Goal: Contribute content: Add original content to the website for others to see

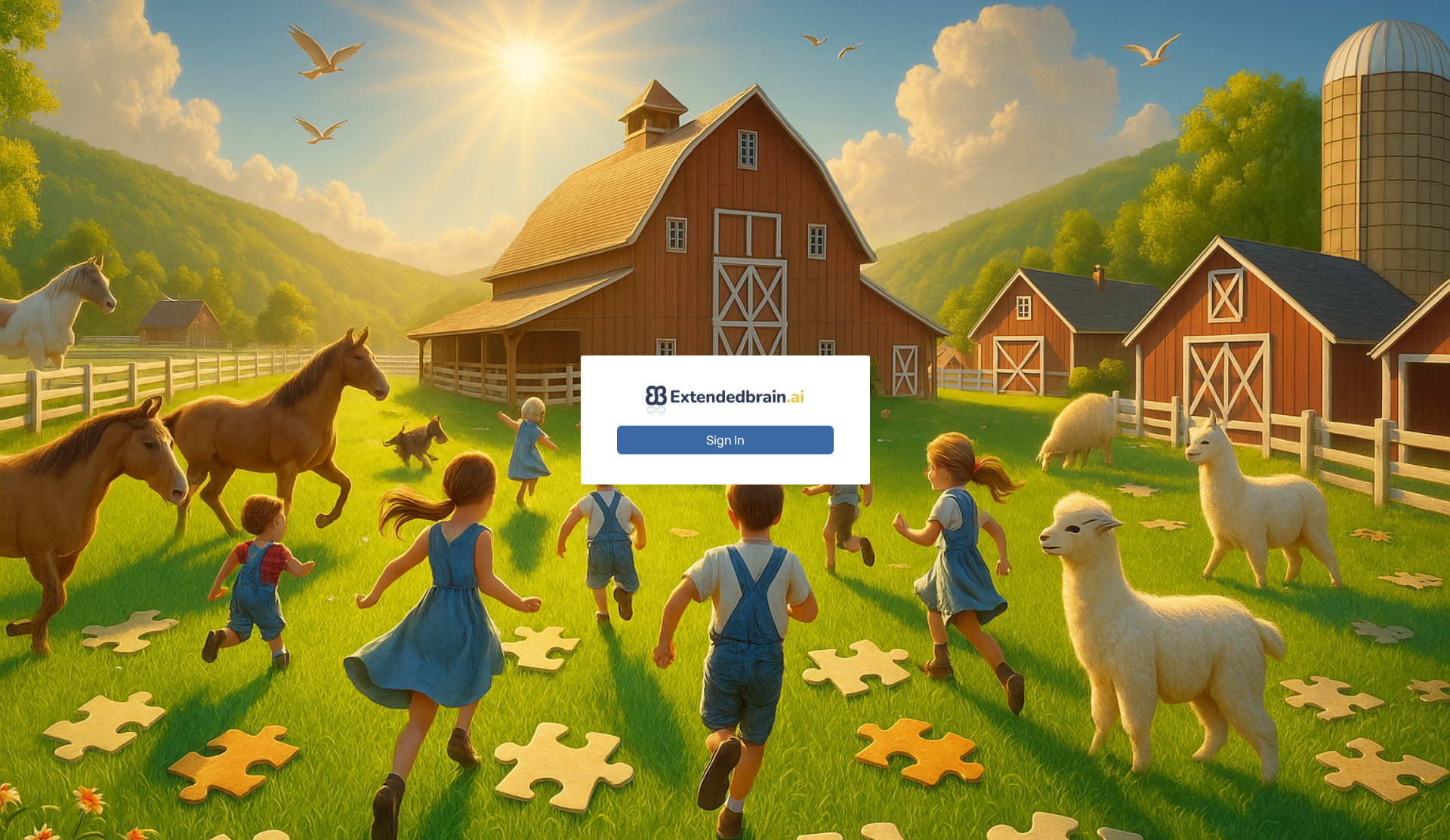
click at [739, 438] on button "Sign In" at bounding box center [725, 440] width 216 height 29
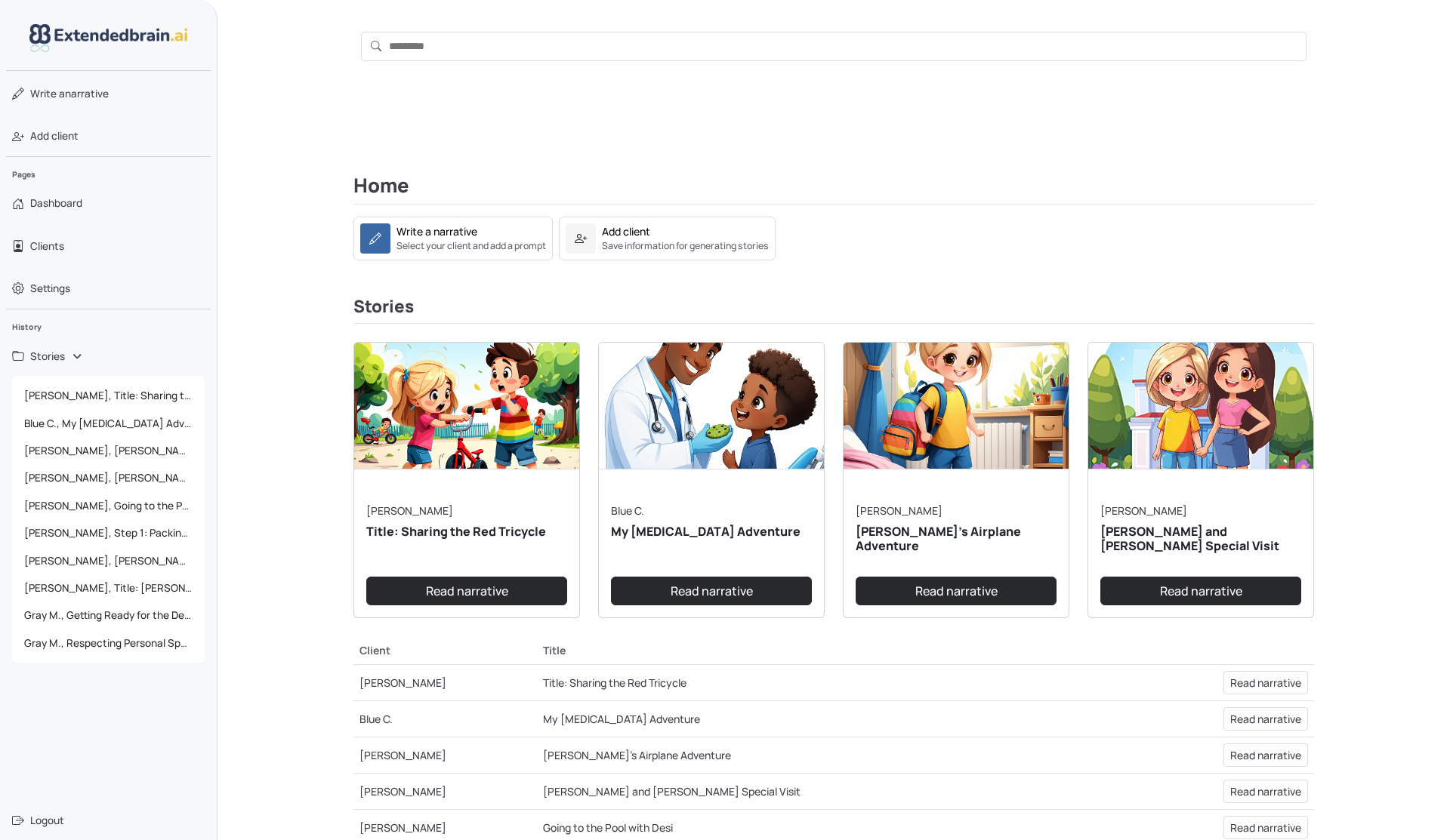
click at [789, 304] on h3 "Stories" at bounding box center [834, 310] width 960 height 27
click at [933, 209] on section "Home Write a narrative Select your client and add a prompt Add client Save info…" at bounding box center [834, 217] width 960 height 86
click at [589, 351] on div "[PERSON_NAME] Title: Sharing the Red Tricycle Read narrative" at bounding box center [711, 480] width 244 height 277
click at [46, 249] on span "Clients" at bounding box center [47, 246] width 34 height 15
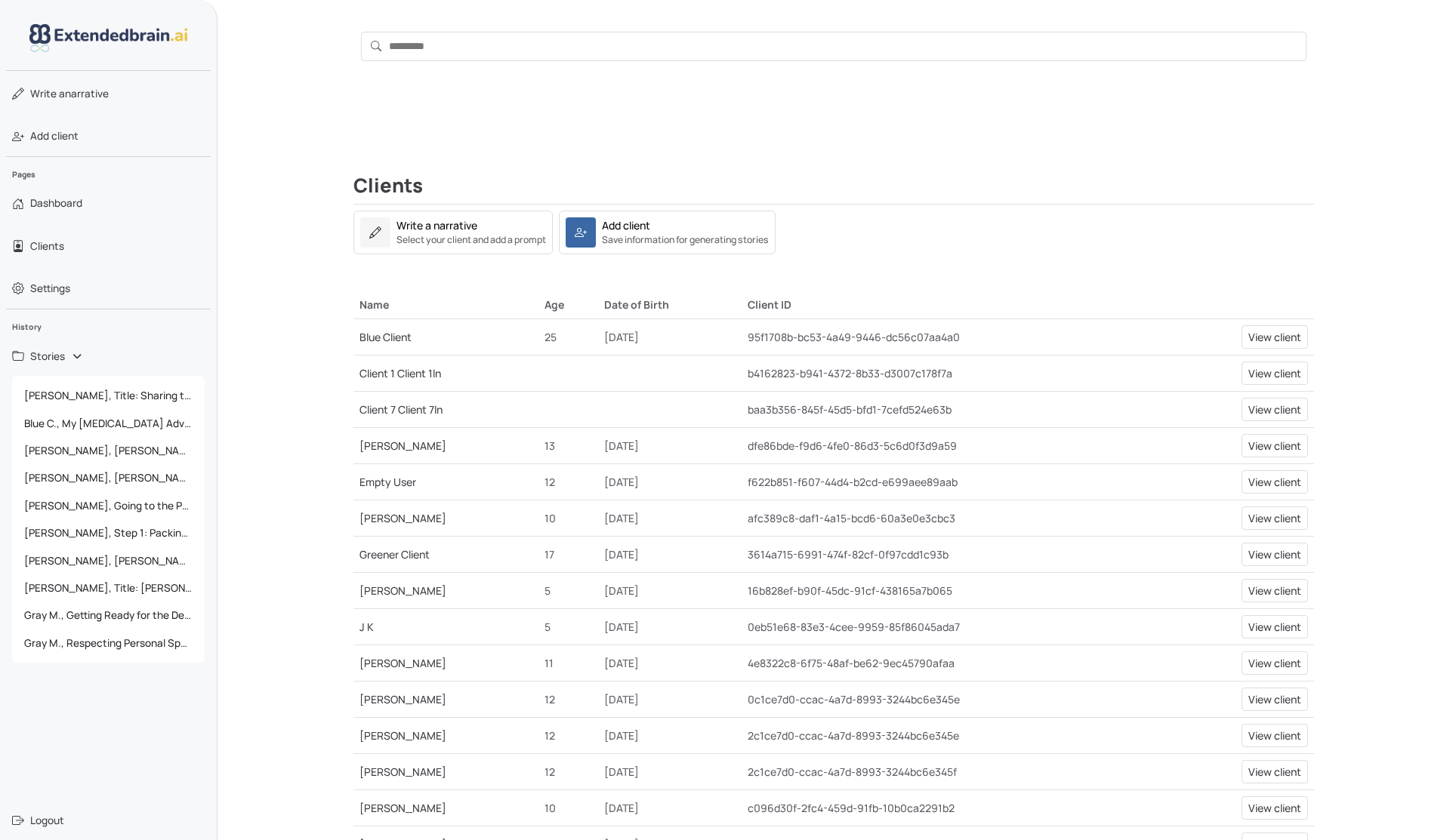
click at [371, 339] on link "Blue Client" at bounding box center [386, 337] width 52 height 14
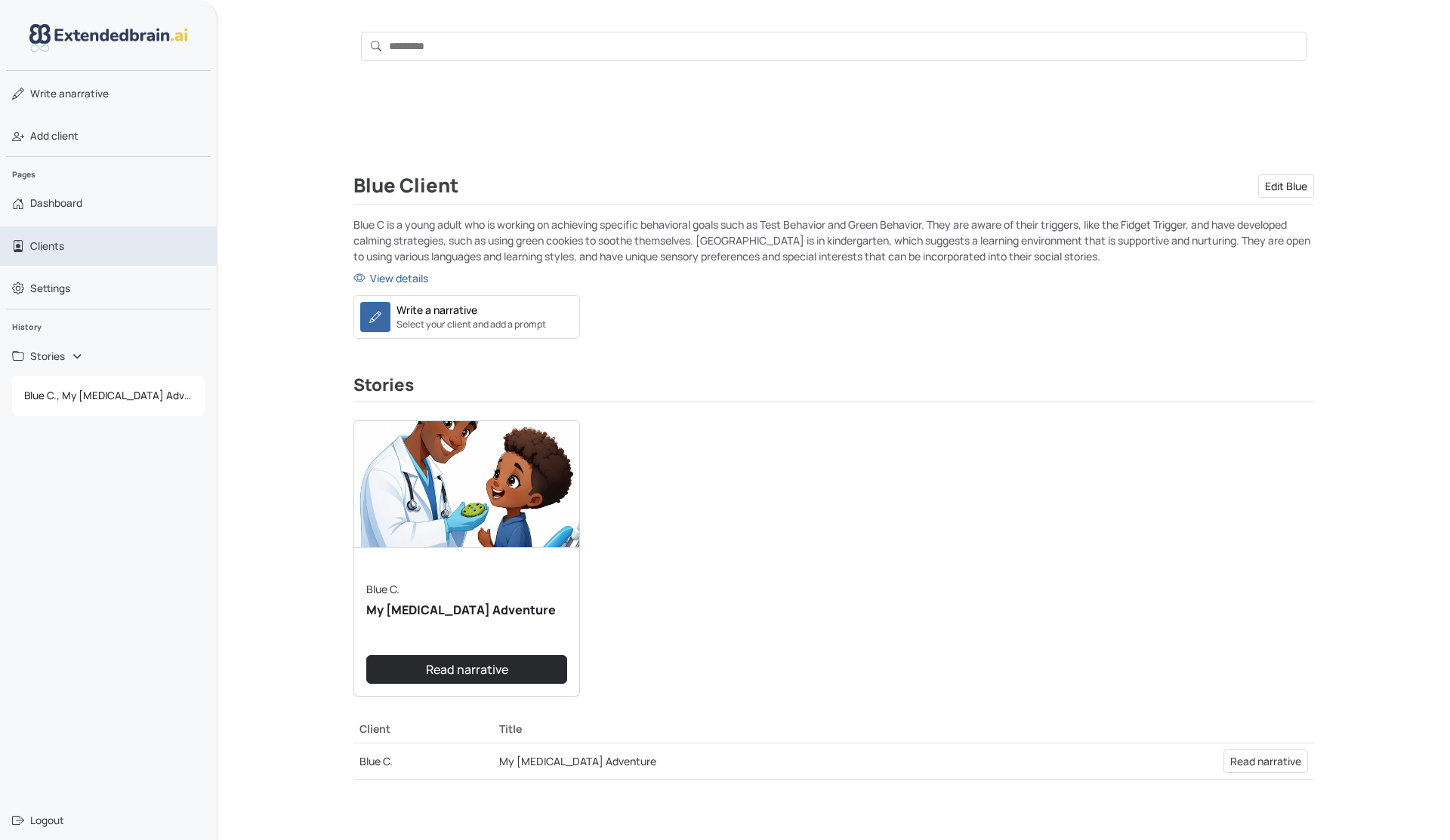
click at [62, 237] on link "Clients" at bounding box center [108, 246] width 217 height 39
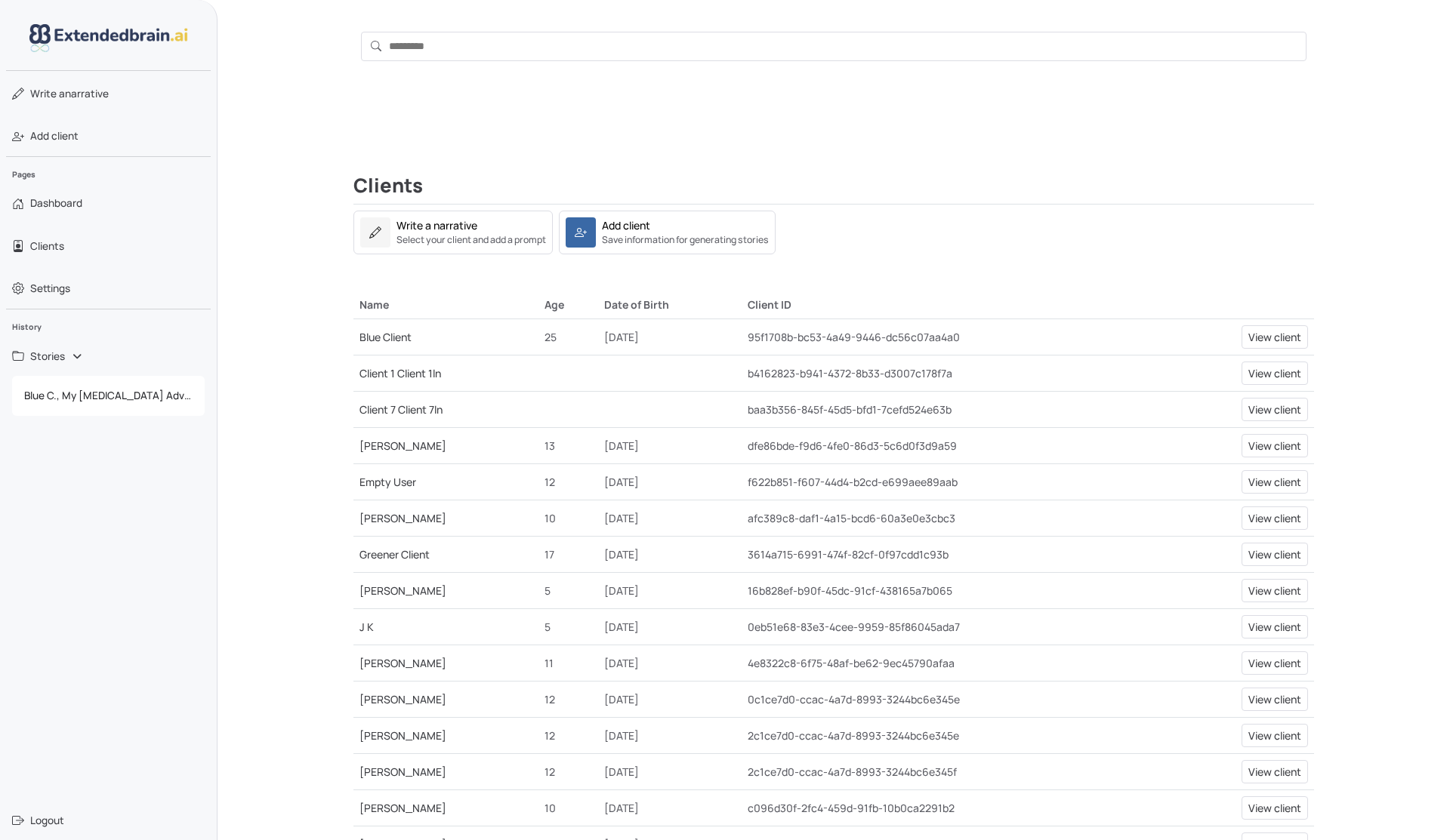
click at [388, 448] on link "[PERSON_NAME]" at bounding box center [403, 446] width 87 height 14
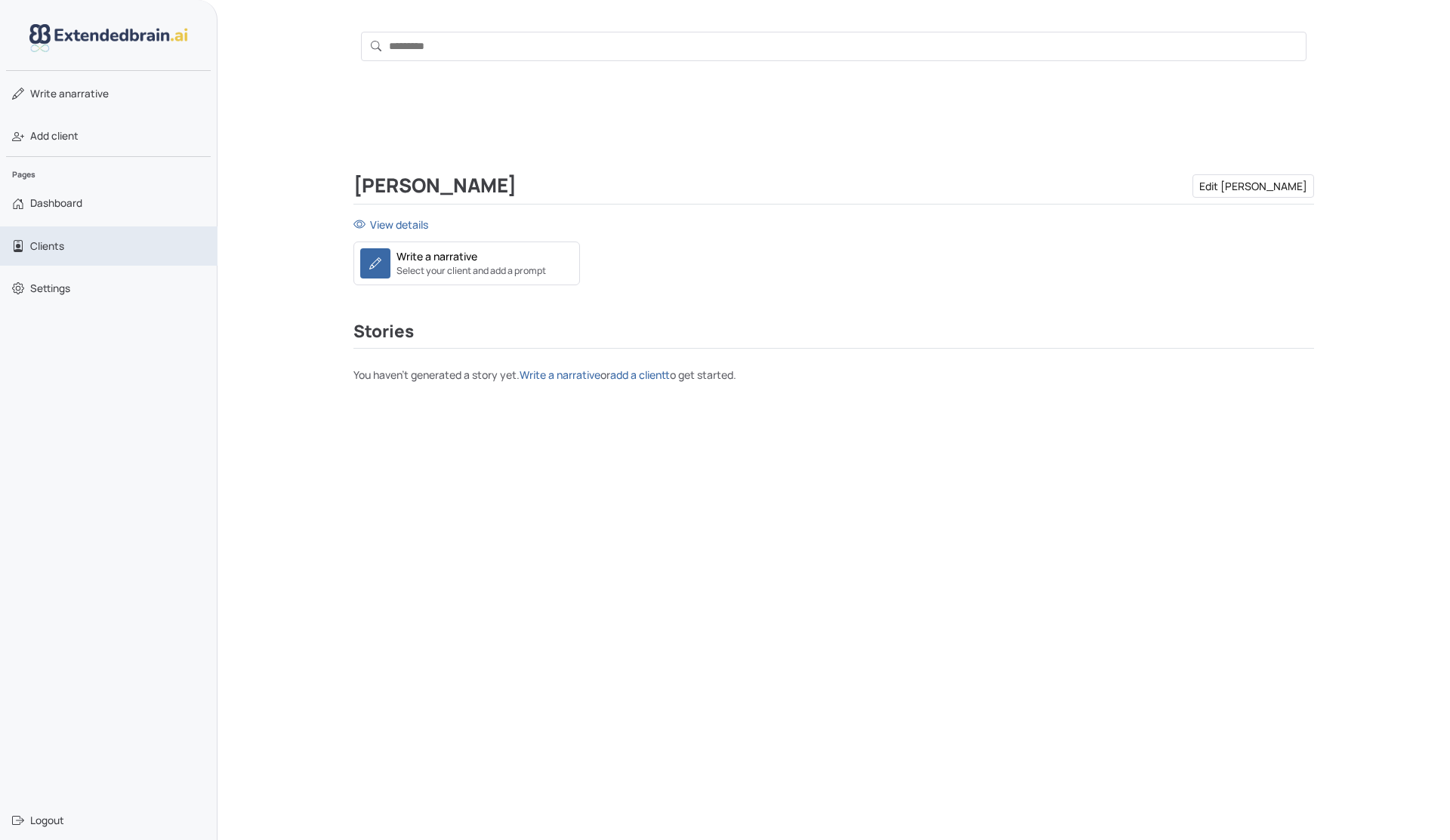
click at [58, 245] on span "Clients" at bounding box center [47, 246] width 34 height 15
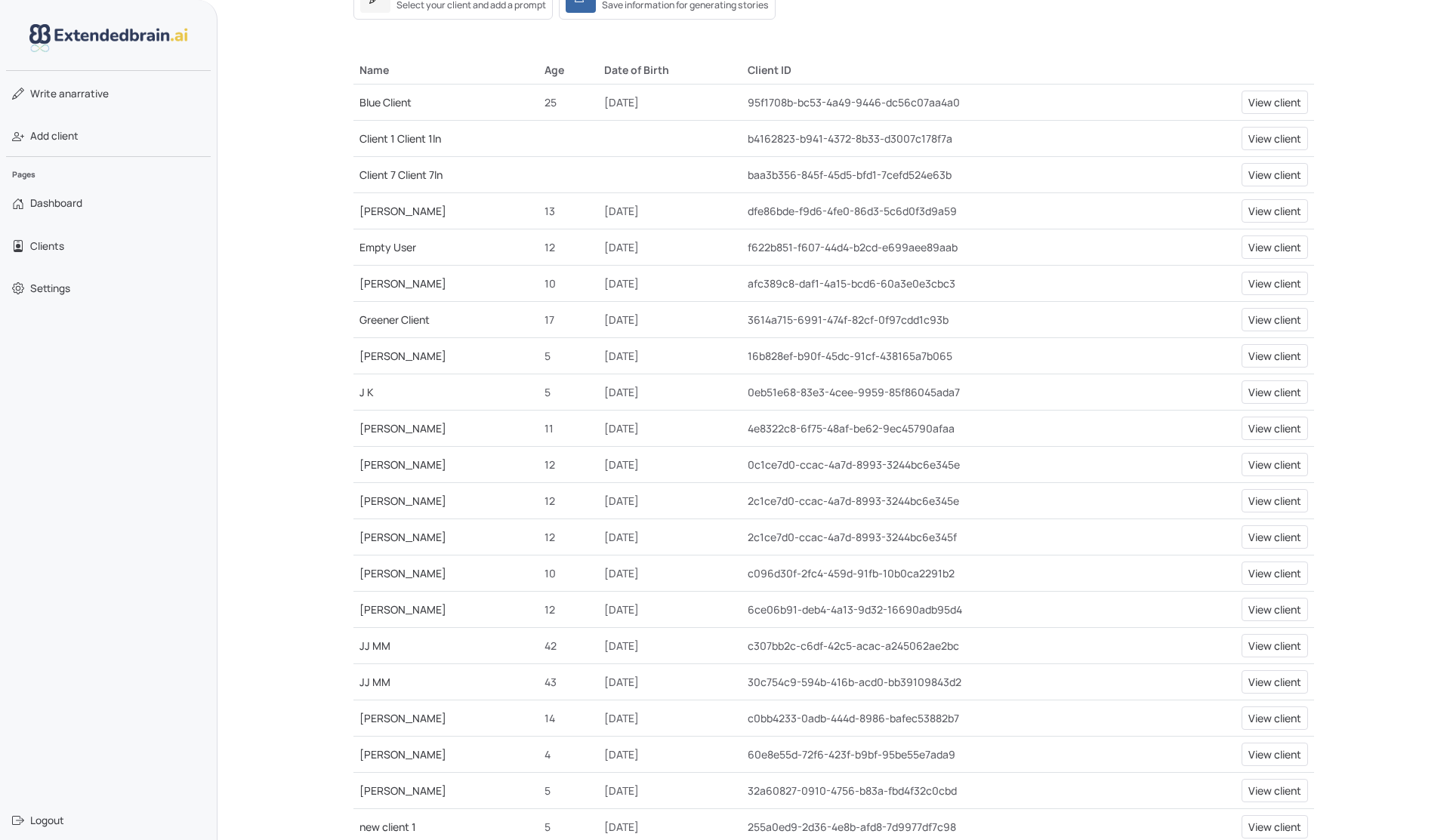
click at [383, 606] on link "[PERSON_NAME]" at bounding box center [403, 609] width 87 height 14
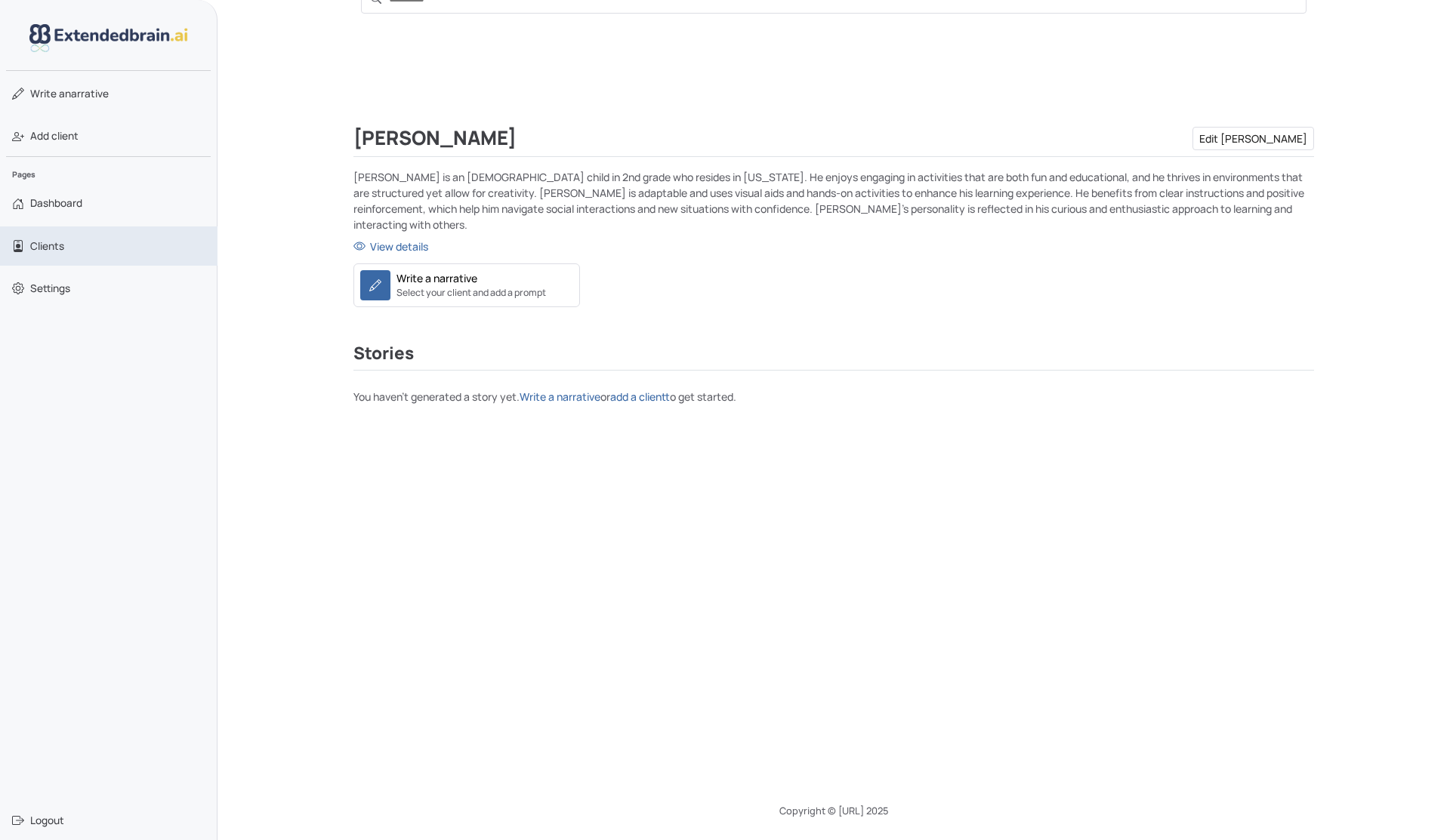
click at [58, 232] on link "Clients" at bounding box center [108, 246] width 217 height 39
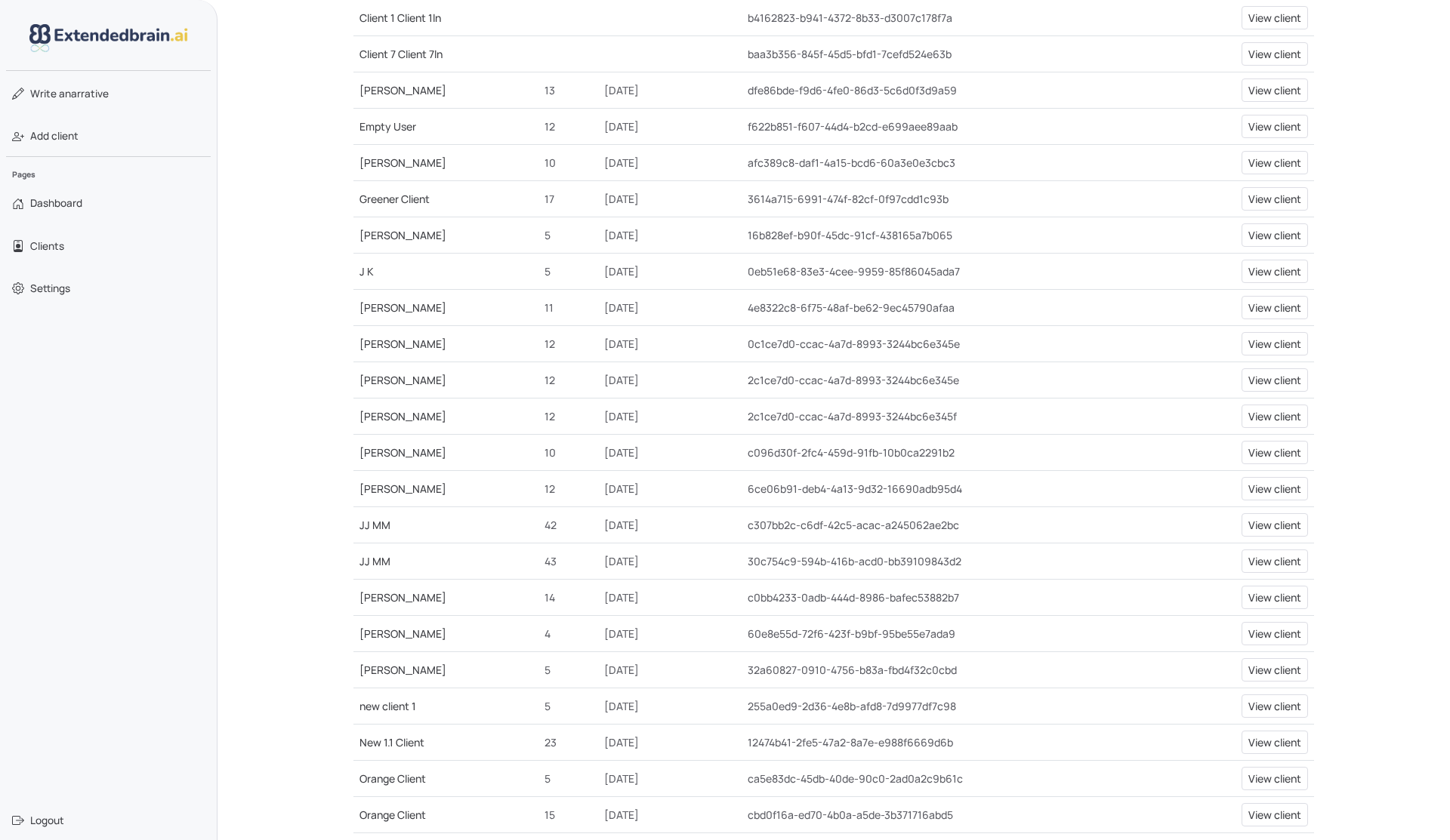
scroll to position [377, 0]
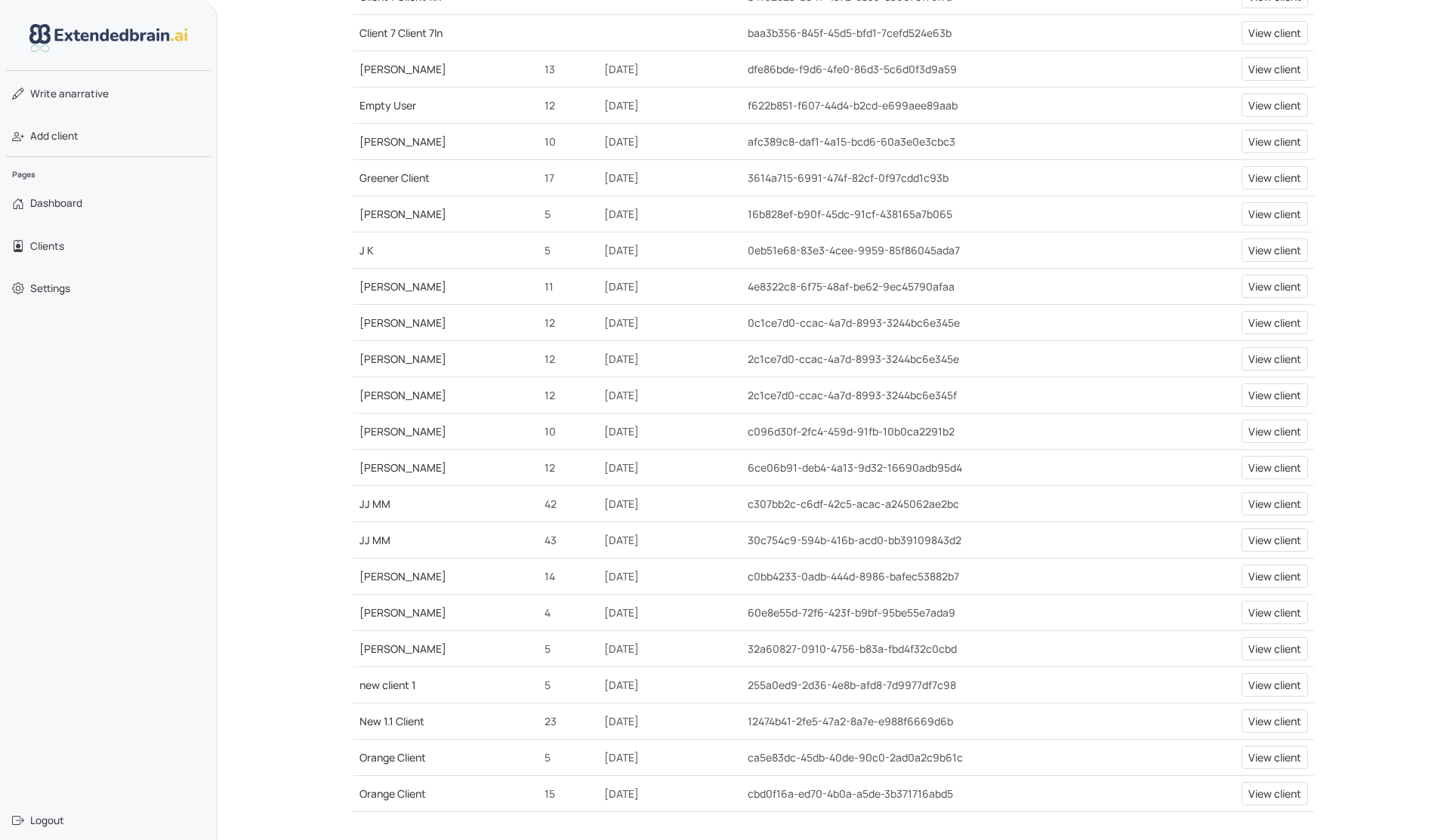
click at [380, 573] on link "[PERSON_NAME]" at bounding box center [403, 576] width 87 height 14
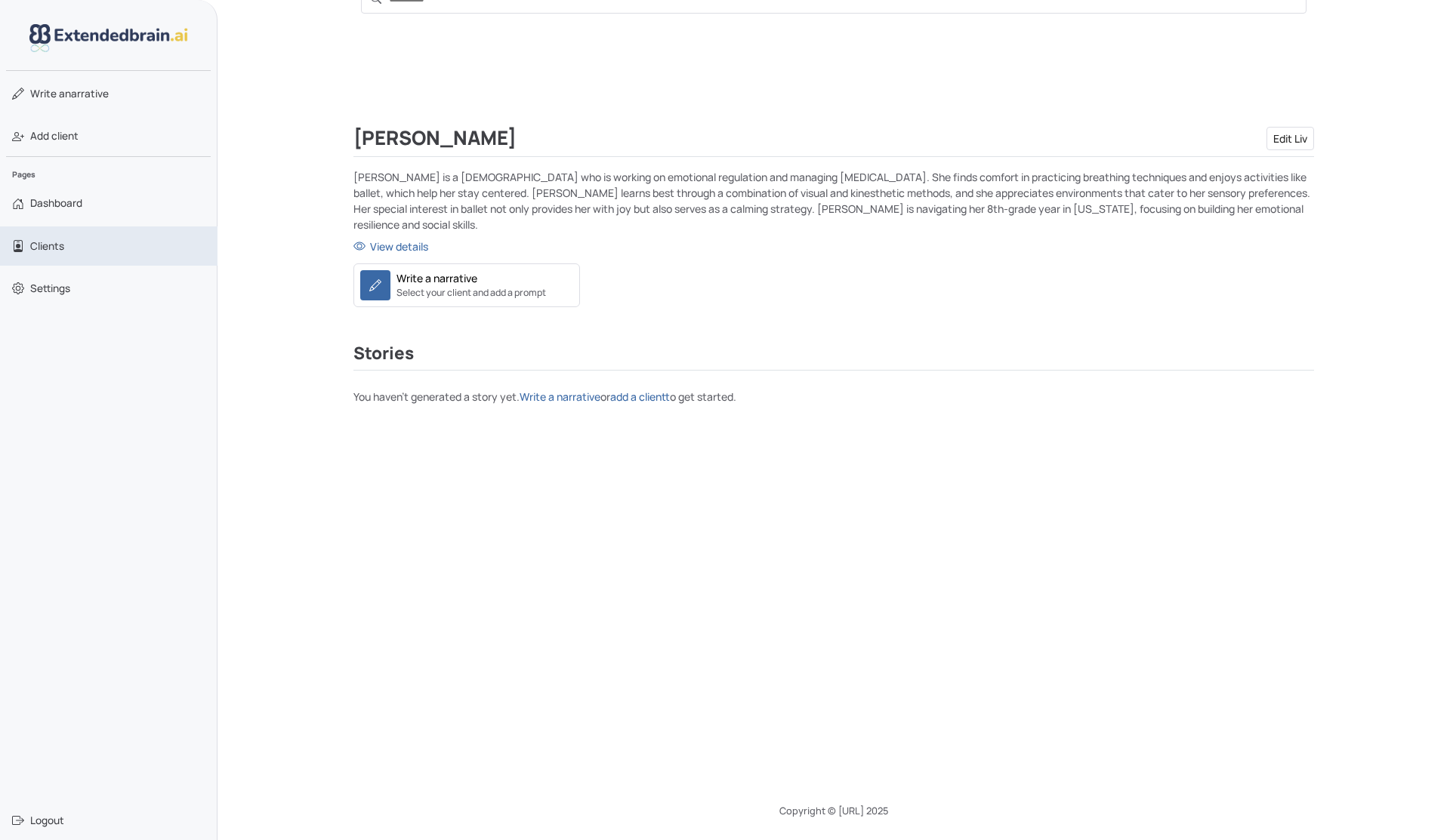
click at [43, 237] on link "Clients" at bounding box center [108, 246] width 217 height 39
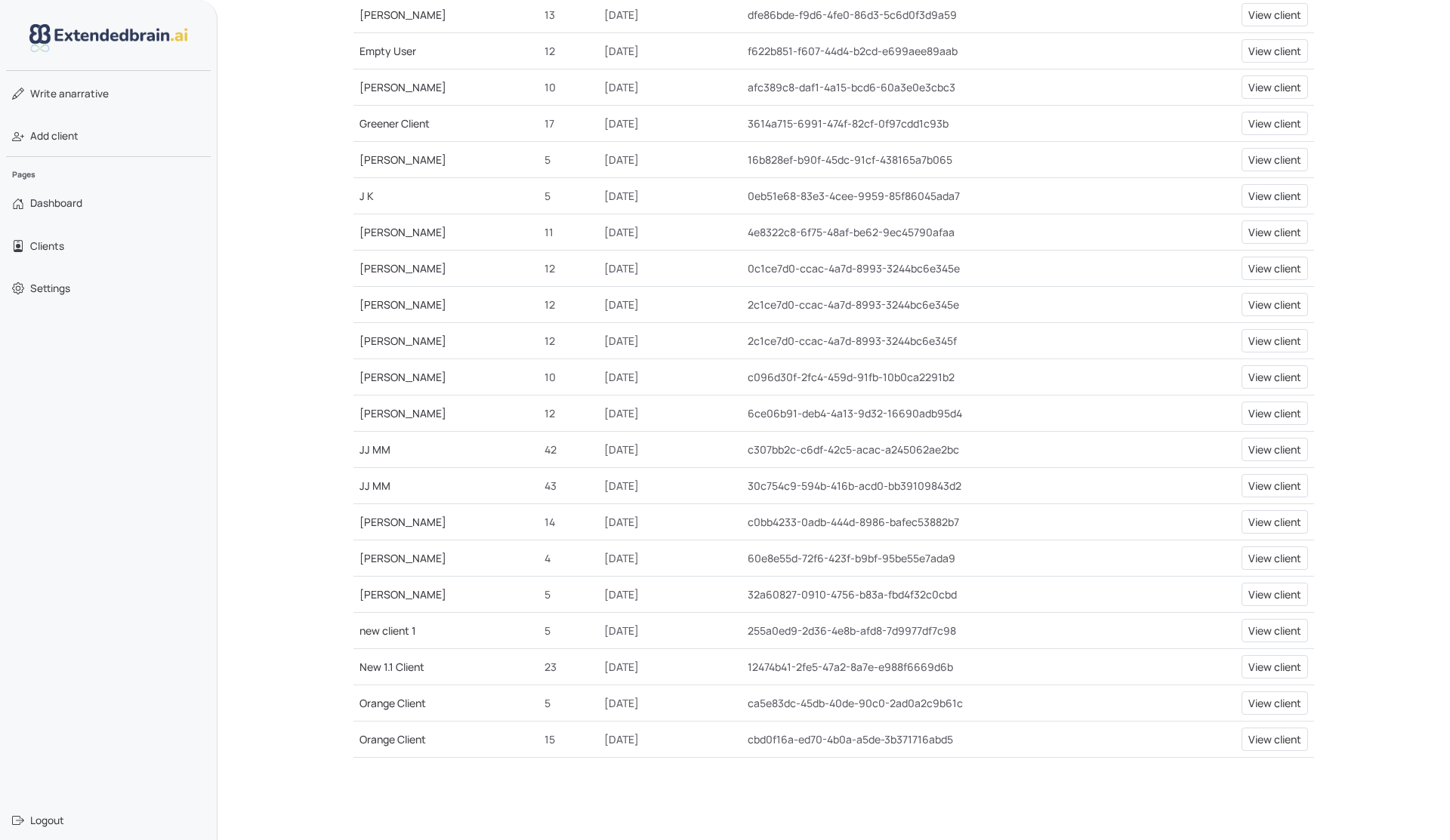
scroll to position [471, 0]
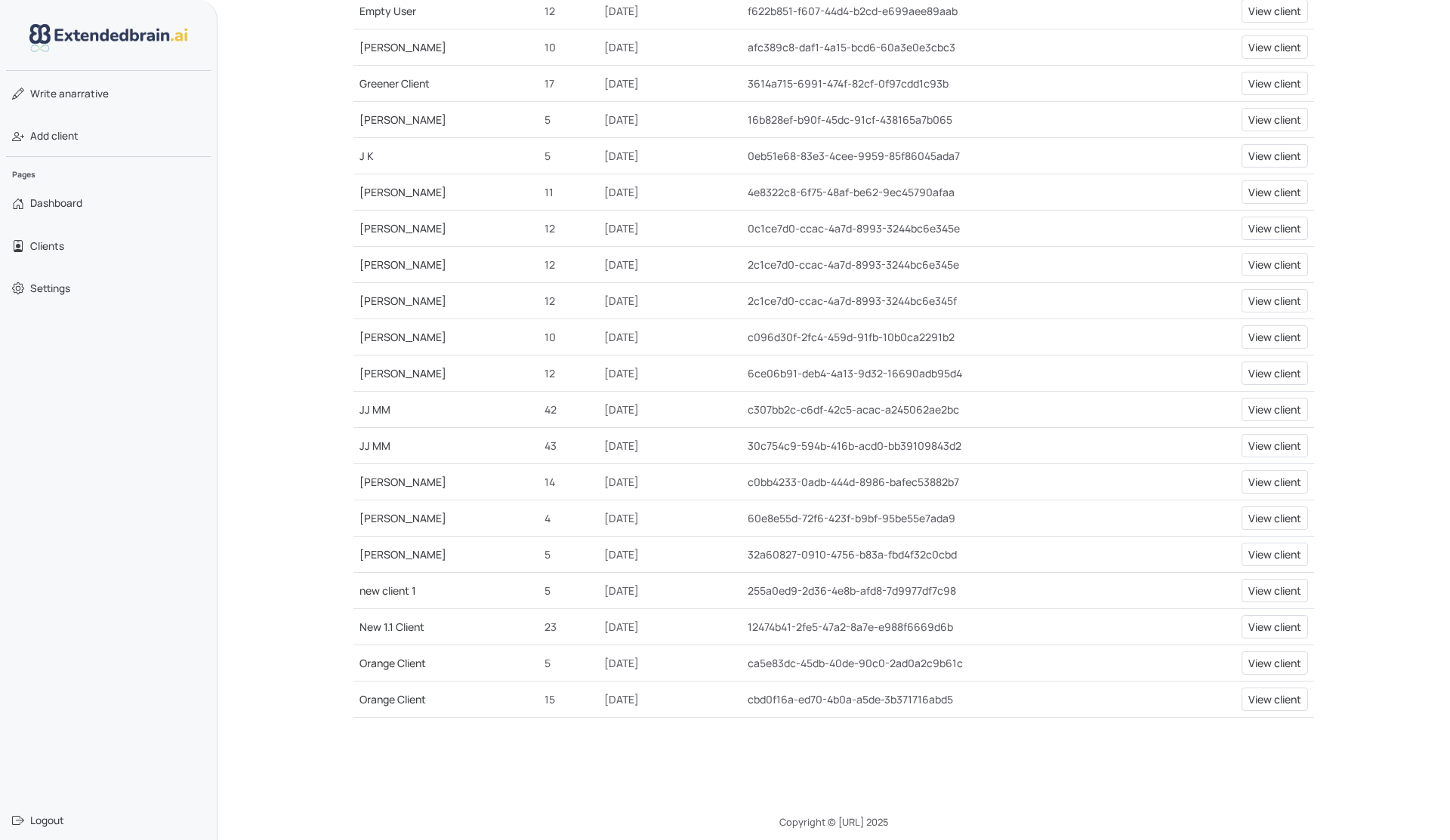
click at [388, 516] on link "[PERSON_NAME]" at bounding box center [403, 517] width 87 height 14
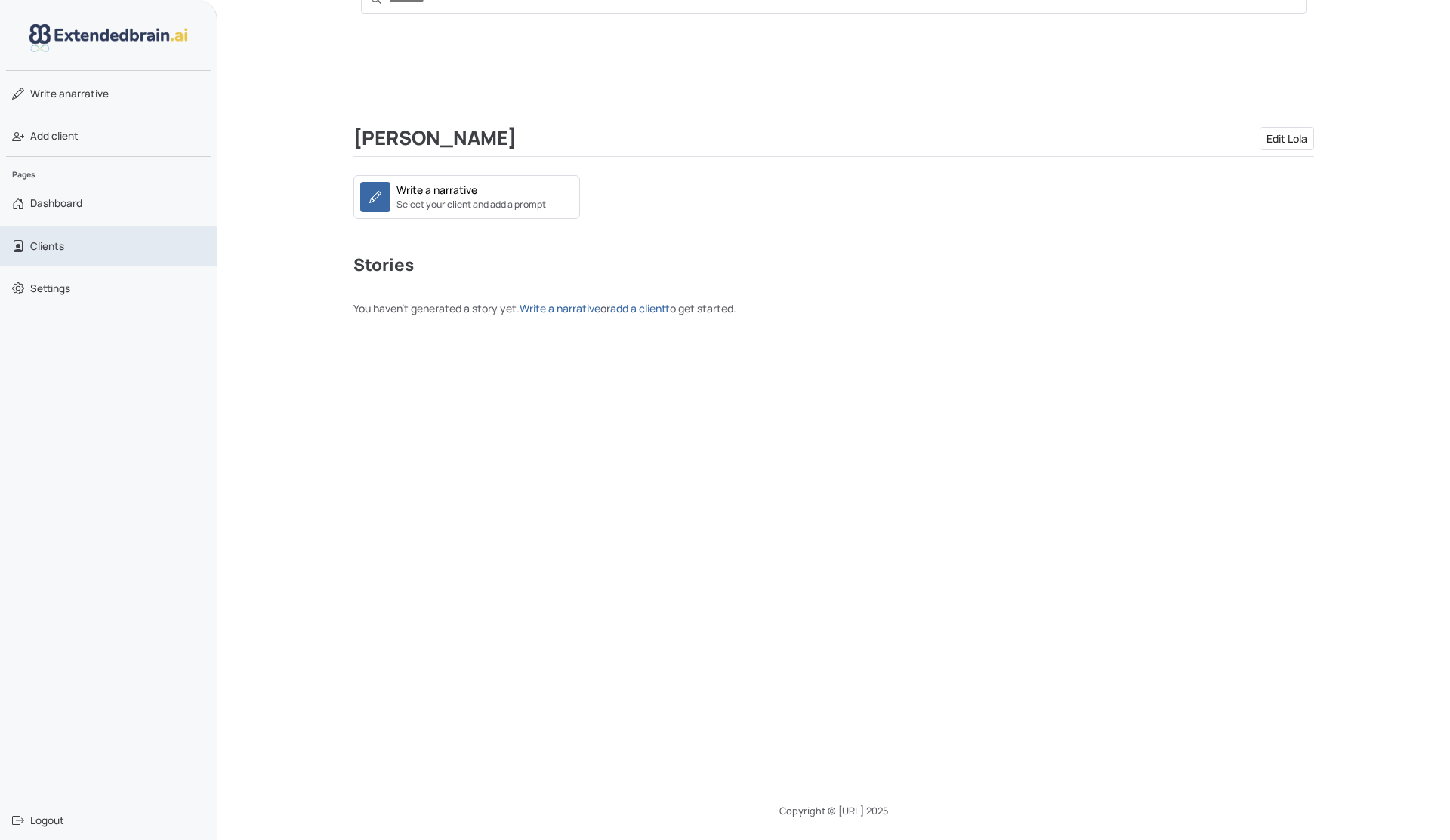
click at [59, 247] on span "Clients" at bounding box center [47, 246] width 34 height 15
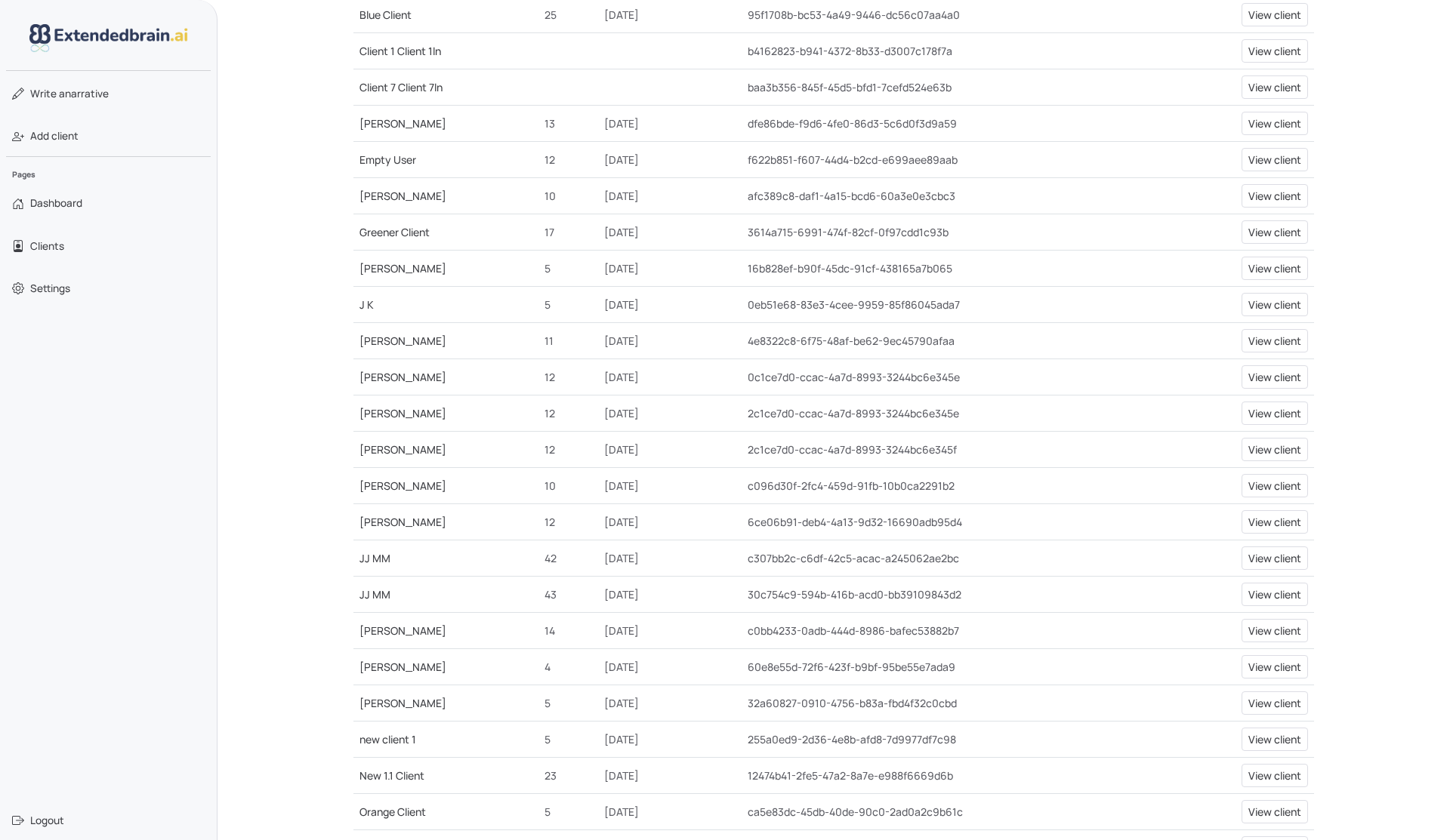
scroll to position [387, 0]
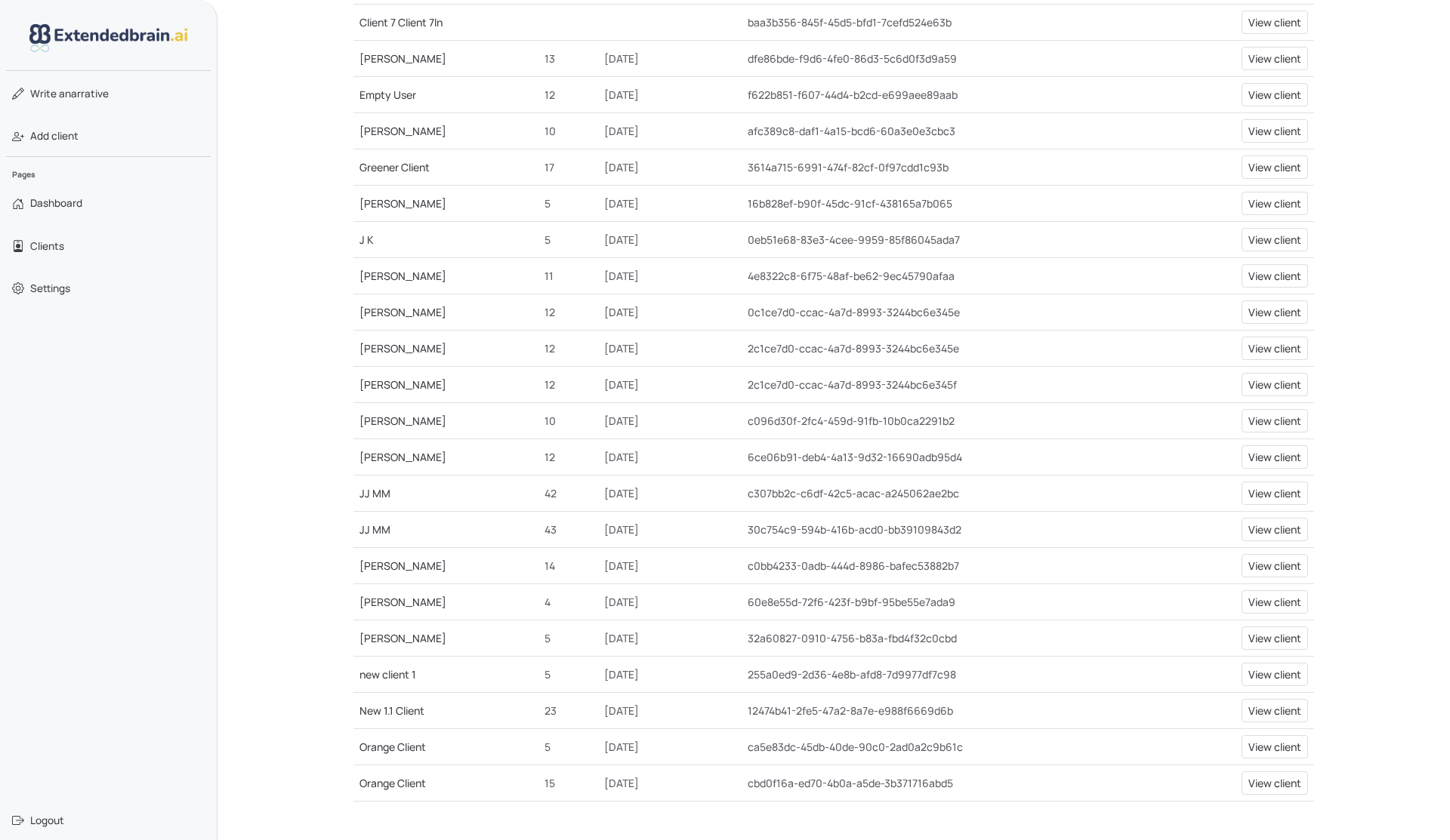
click at [381, 636] on link "[PERSON_NAME]" at bounding box center [403, 638] width 87 height 14
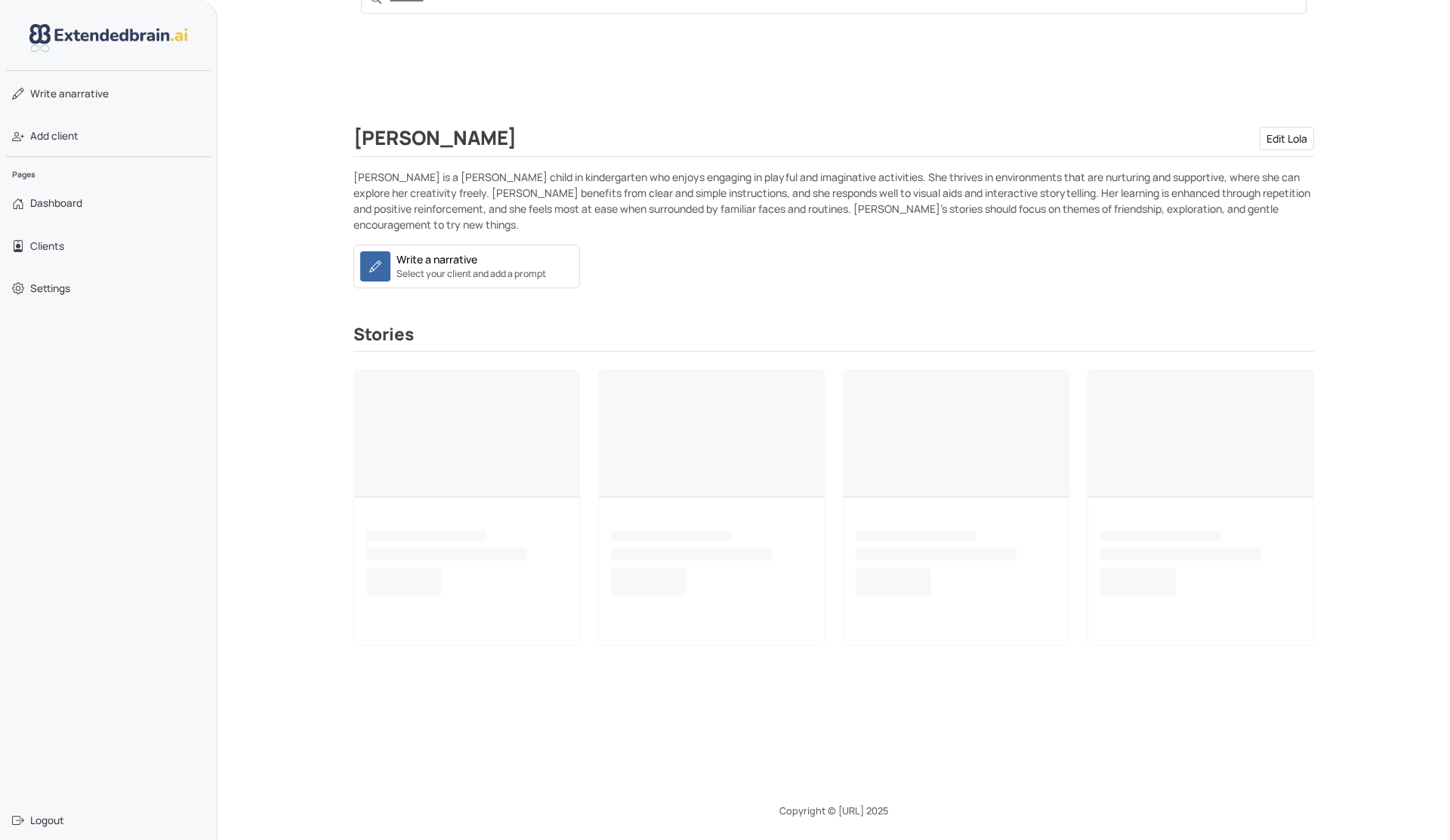
scroll to position [187, 0]
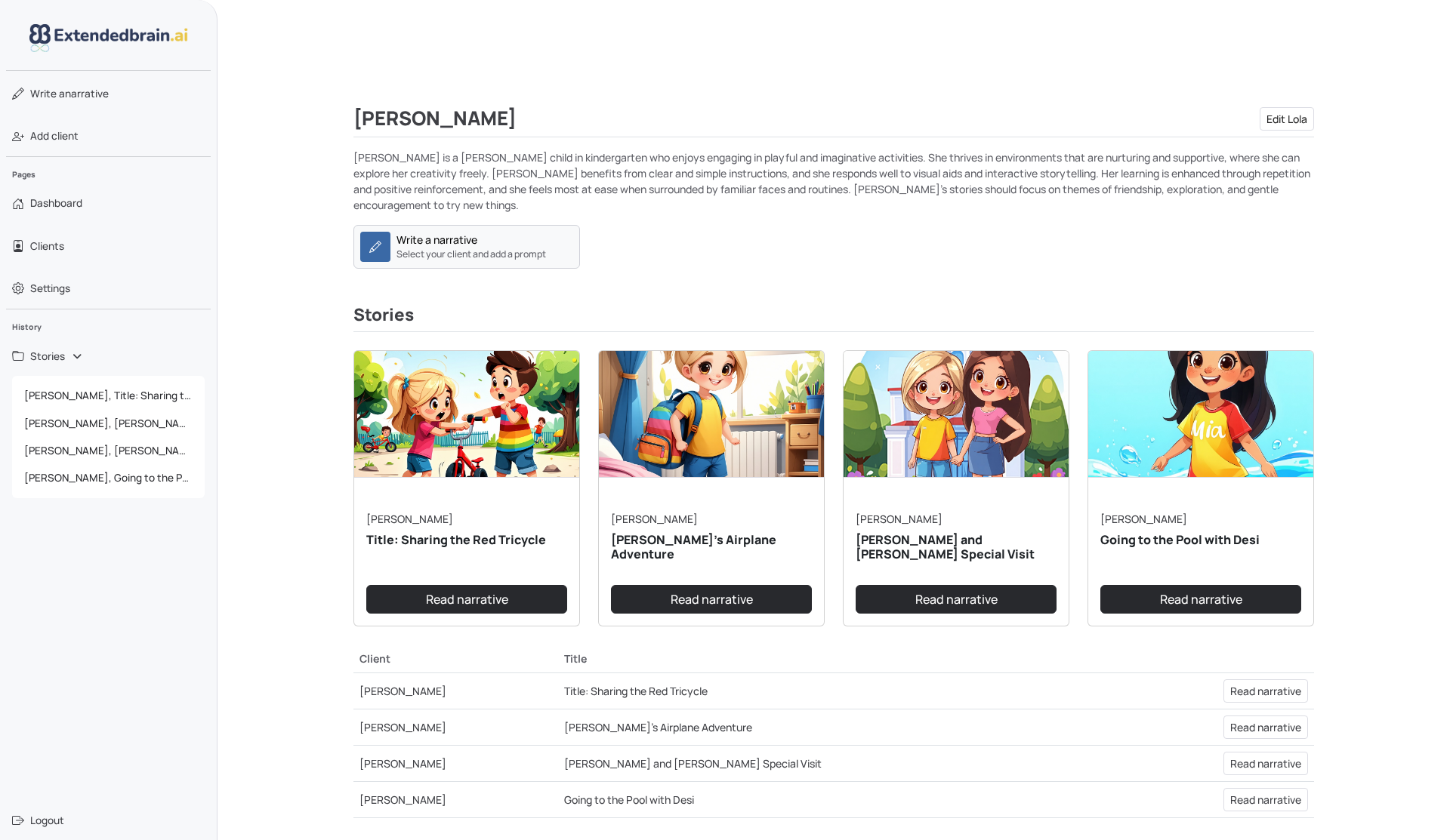
click at [445, 232] on div "Write a narrative" at bounding box center [436, 240] width 81 height 16
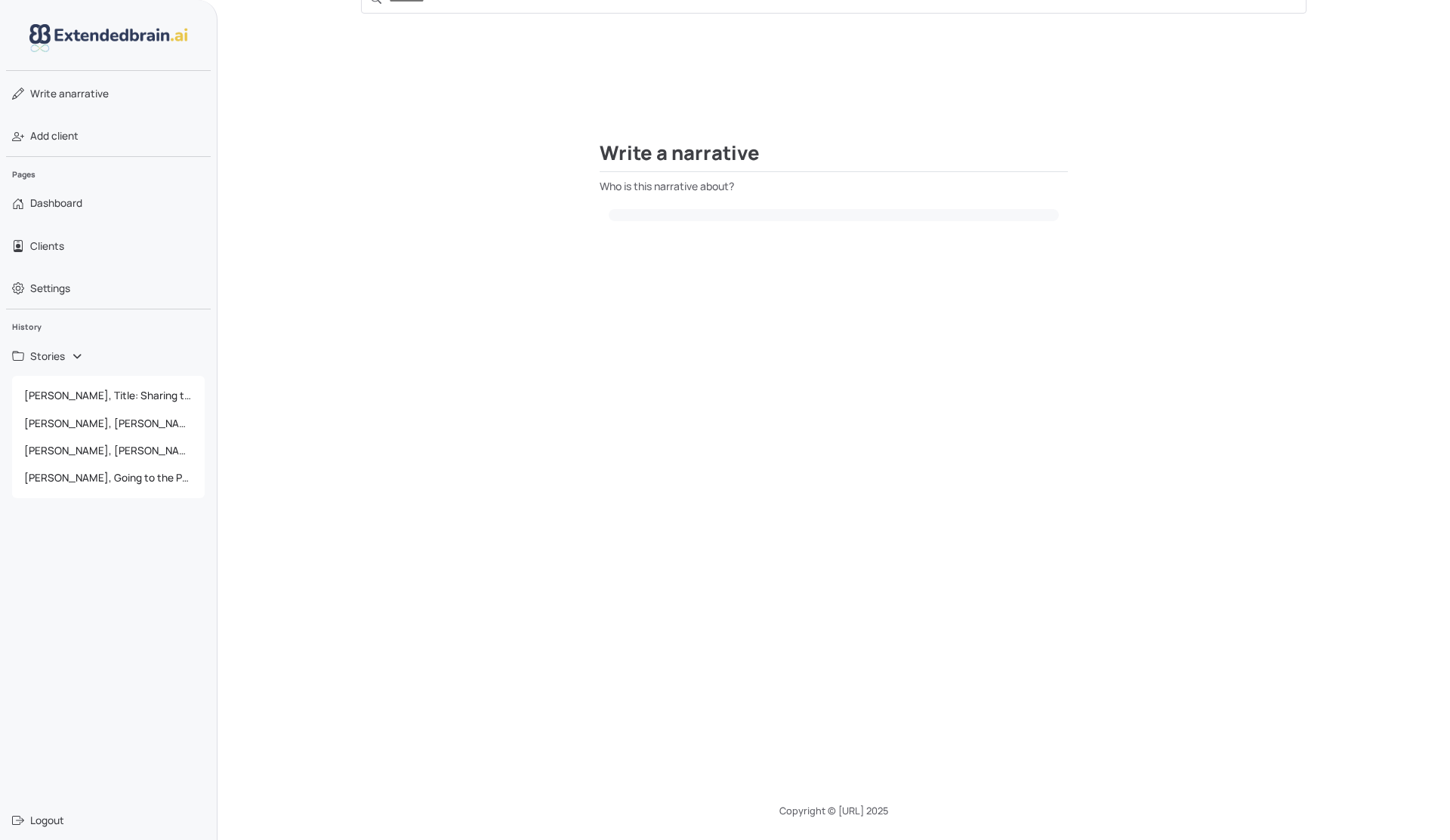
scroll to position [48, 0]
select select
click at [729, 221] on select "**********" at bounding box center [834, 217] width 468 height 34
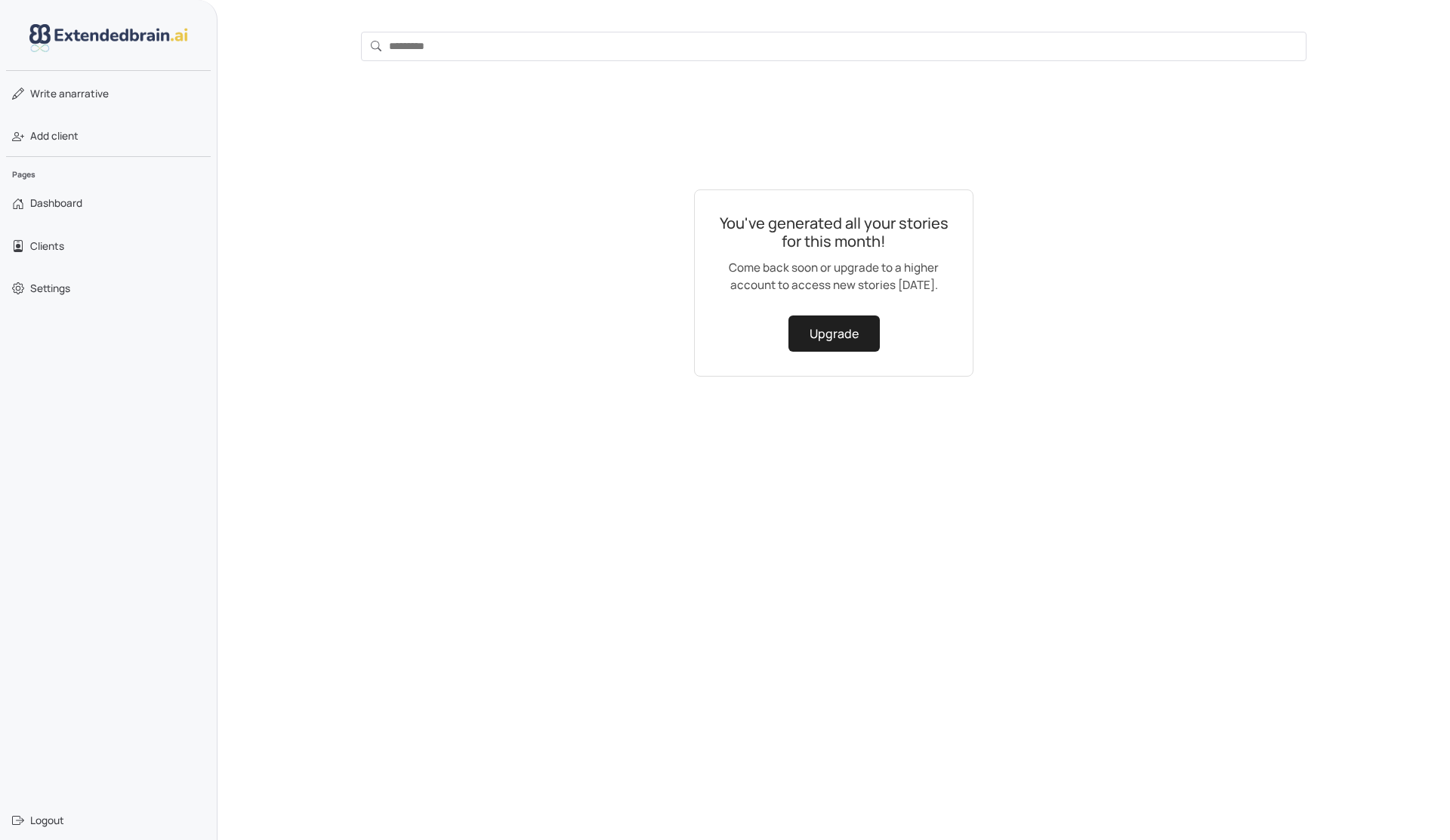
scroll to position [48, 0]
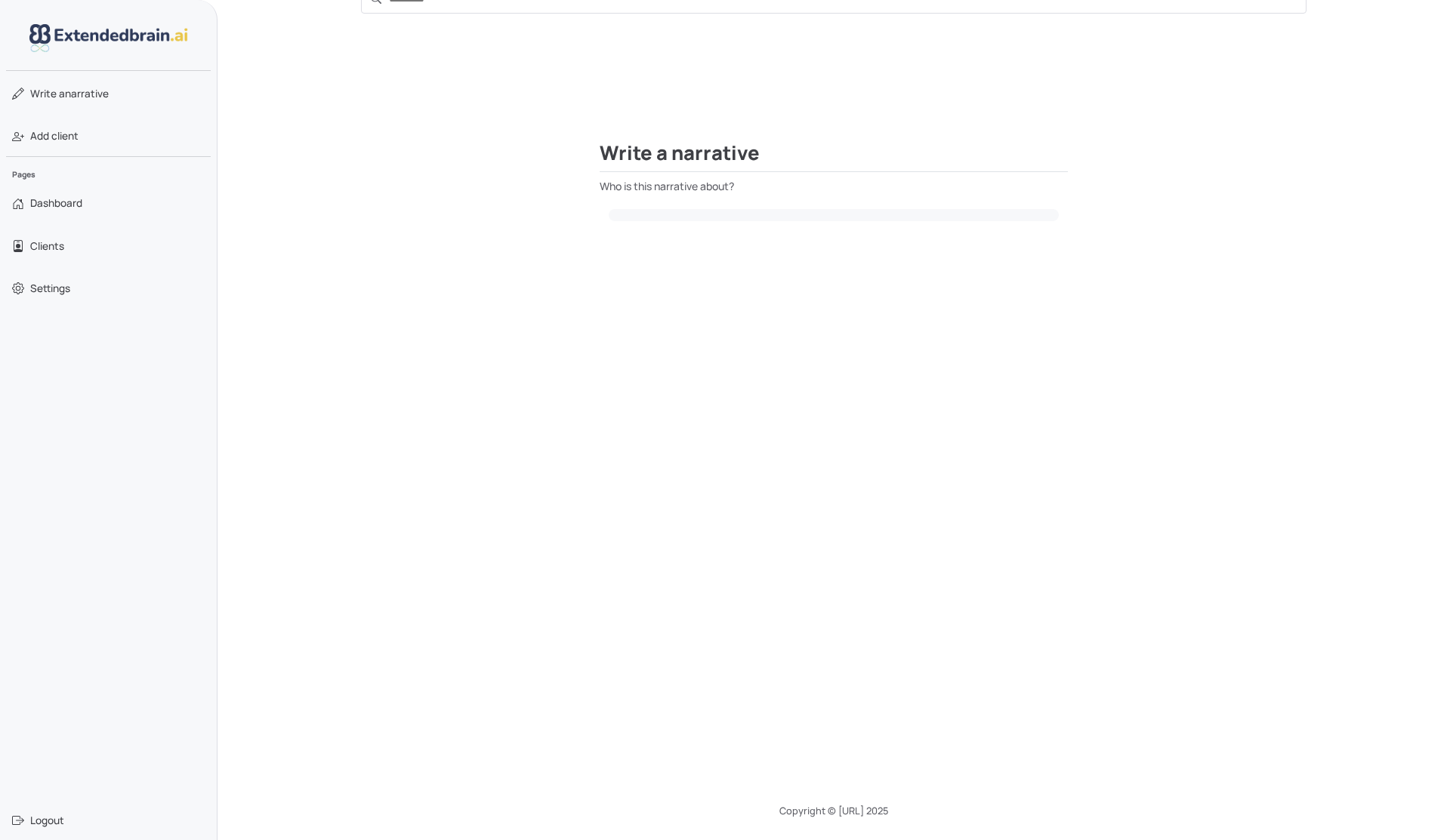
select select
